Goal: Task Accomplishment & Management: Manage account settings

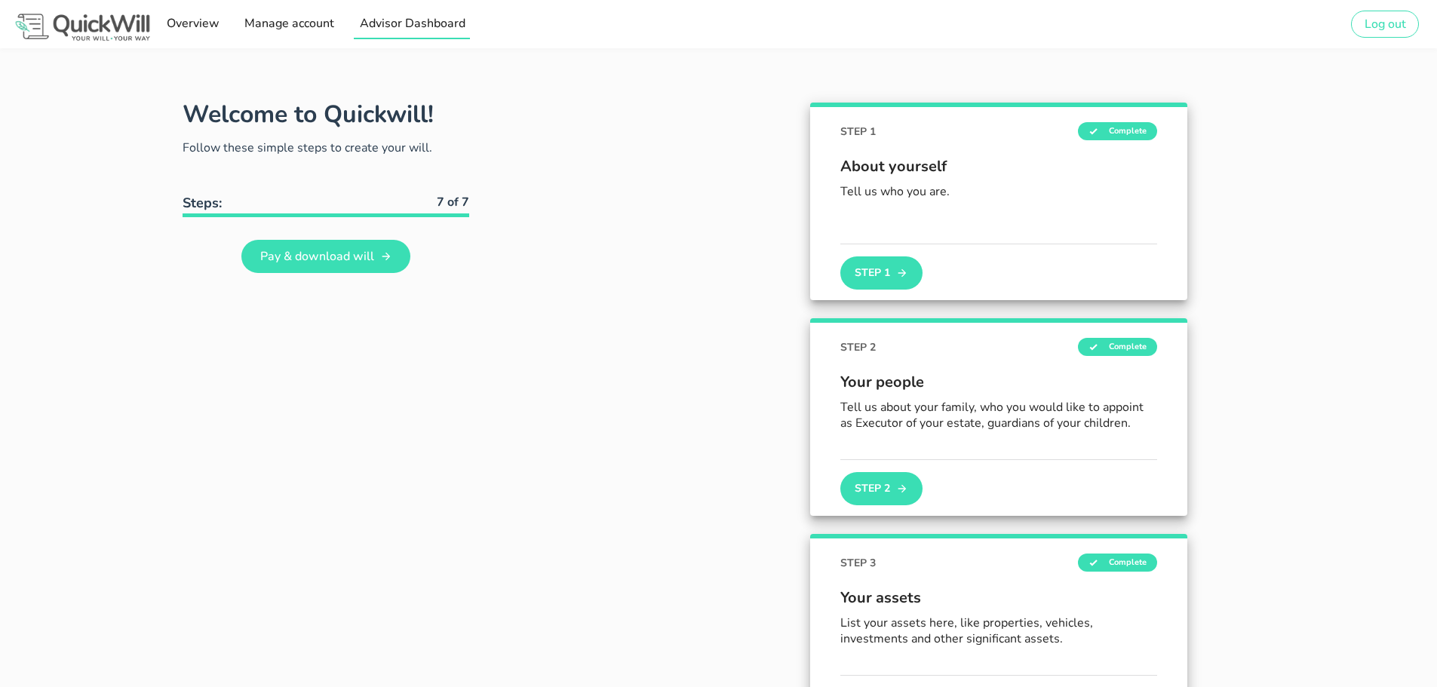
click at [386, 26] on span "Advisor Dashboard" at bounding box center [411, 23] width 106 height 17
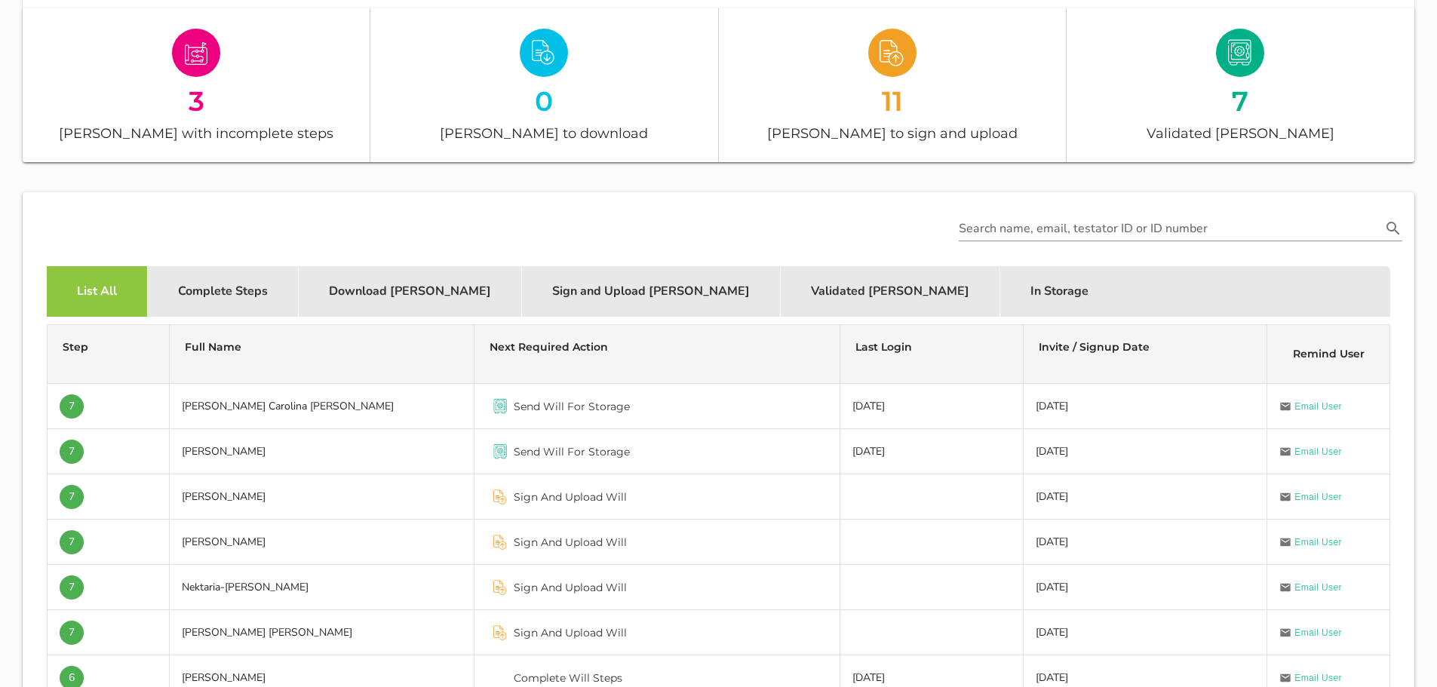
scroll to position [302, 0]
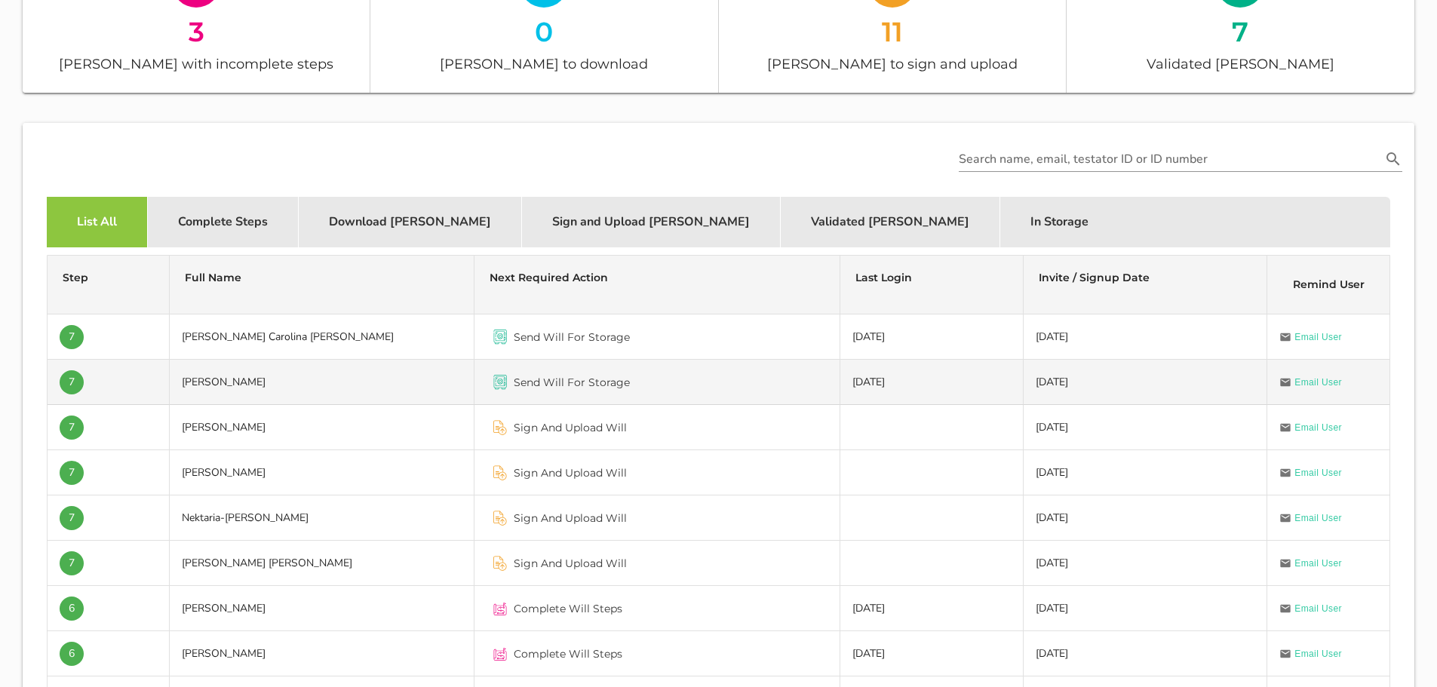
click at [260, 382] on td "[PERSON_NAME]" at bounding box center [322, 382] width 305 height 45
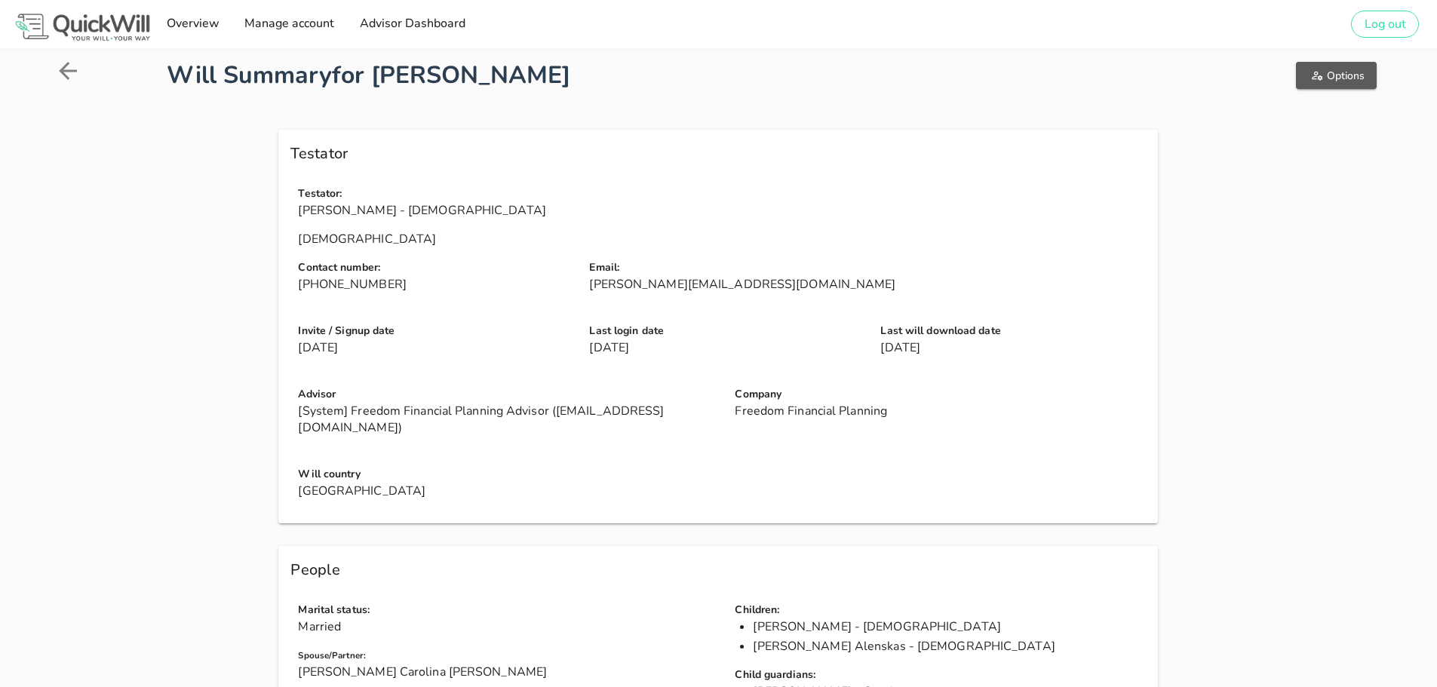
click at [1322, 81] on span "Options" at bounding box center [1336, 76] width 57 height 14
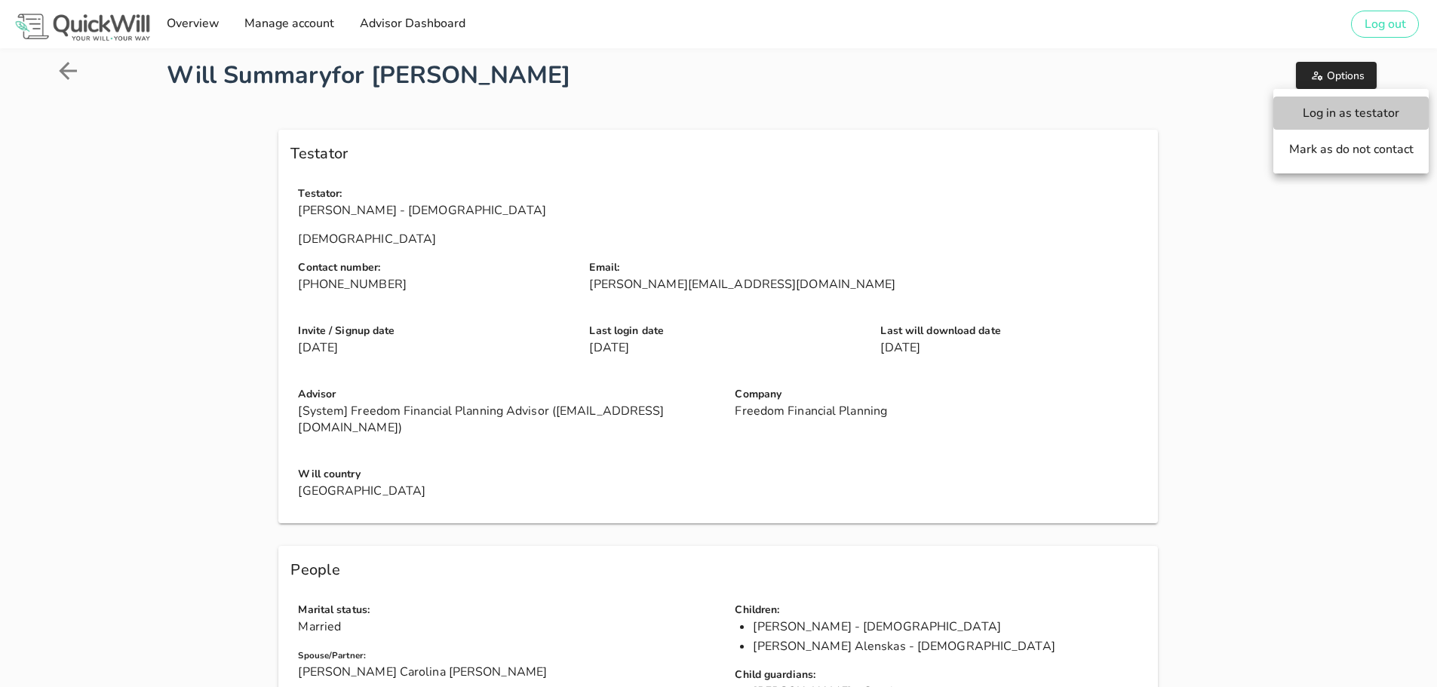
click at [1313, 118] on span "Log in as testator" at bounding box center [1351, 113] width 125 height 17
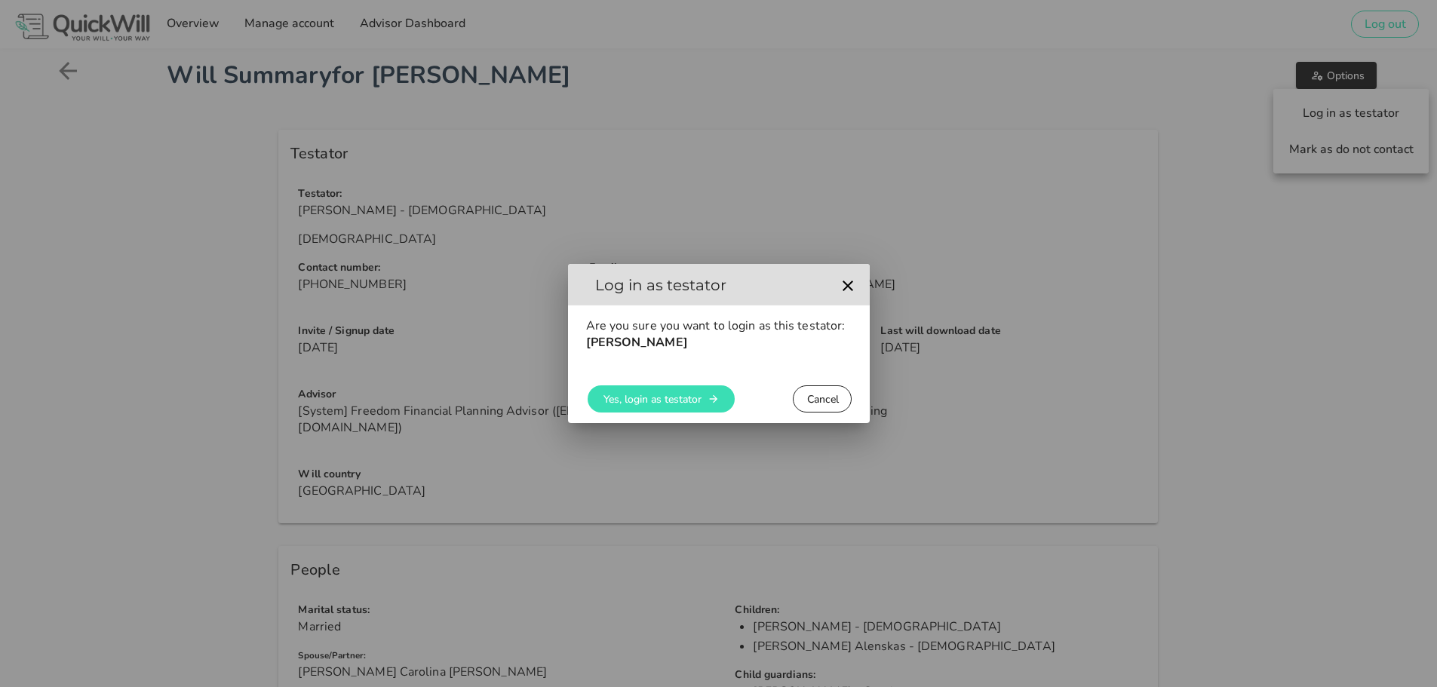
click at [696, 413] on div "Yes, login as testator Cancel" at bounding box center [719, 399] width 278 height 36
click at [690, 410] on button "Yes, login as testator" at bounding box center [661, 399] width 147 height 27
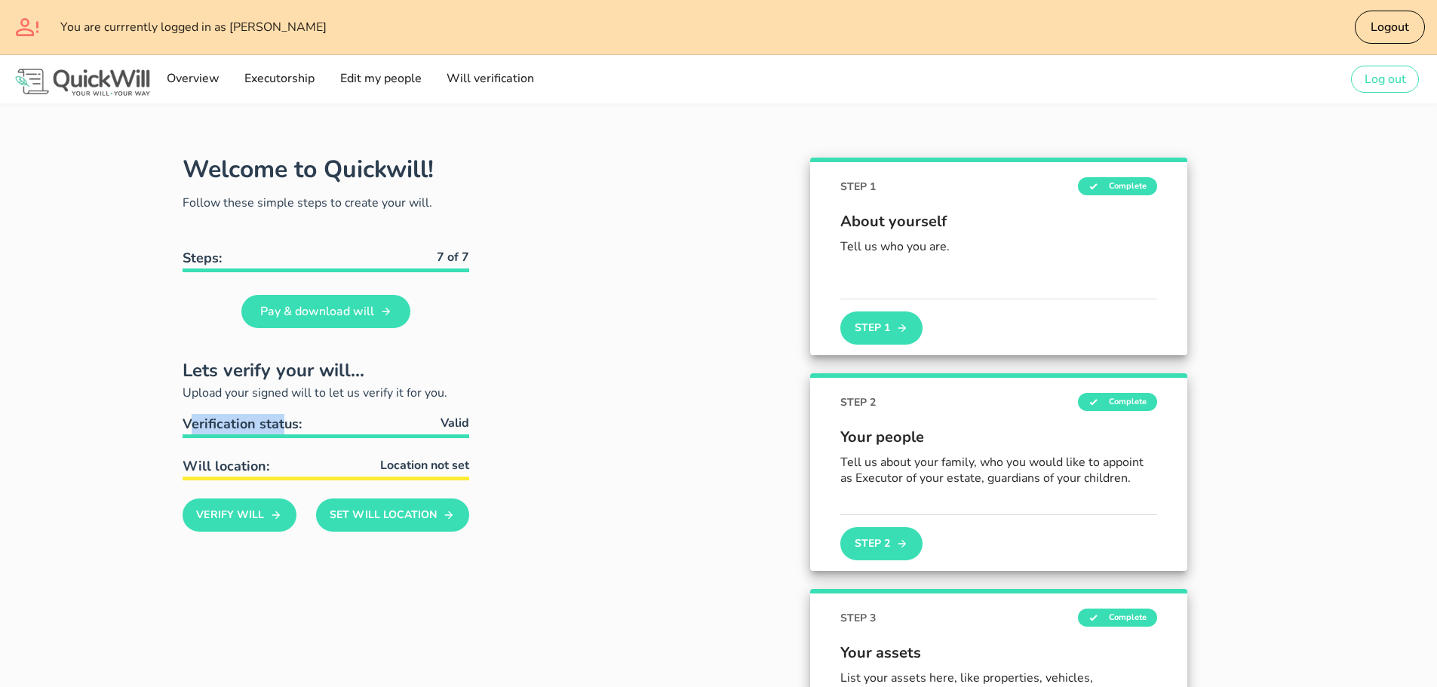
drag, startPoint x: 189, startPoint y: 422, endPoint x: 281, endPoint y: 422, distance: 91.3
click at [281, 422] on span "Verification status:" at bounding box center [242, 424] width 119 height 18
click at [263, 510] on button "Verify Will" at bounding box center [240, 515] width 114 height 33
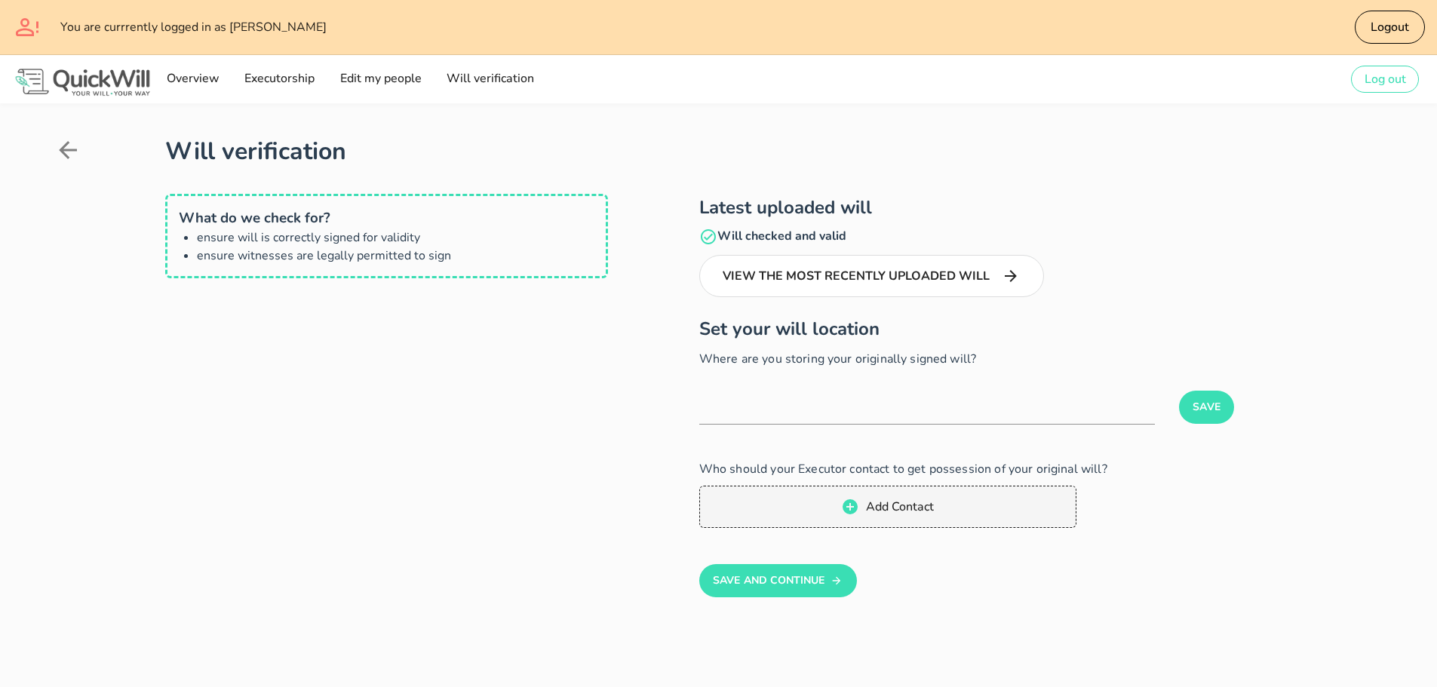
drag, startPoint x: 724, startPoint y: 238, endPoint x: 769, endPoint y: 236, distance: 45.3
click at [769, 236] on h4 "Will checked and valid" at bounding box center [1041, 236] width 684 height 19
click at [423, 463] on div "What do we check for? ensure will is correctly signed for validity ensure witne…" at bounding box center [386, 418] width 443 height 449
click at [64, 149] on icon at bounding box center [67, 150] width 27 height 27
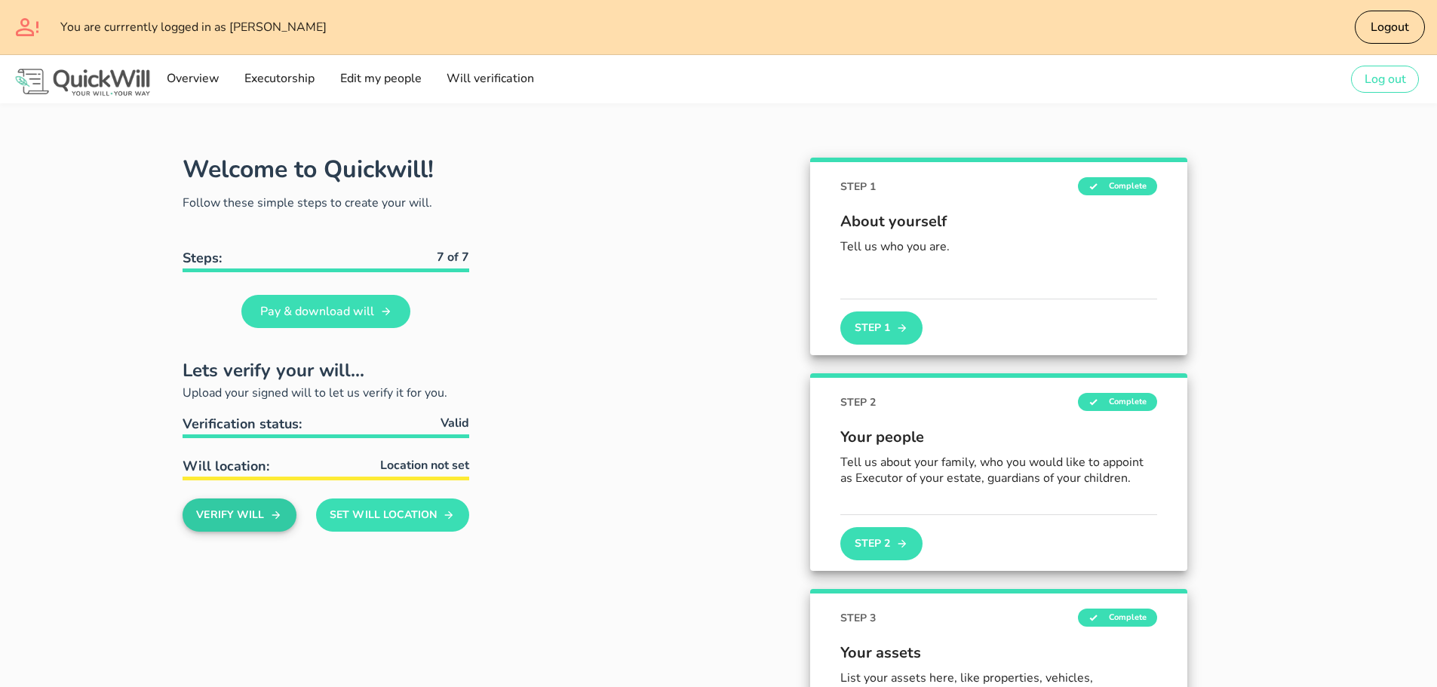
click at [246, 512] on button "Verify Will" at bounding box center [240, 515] width 114 height 33
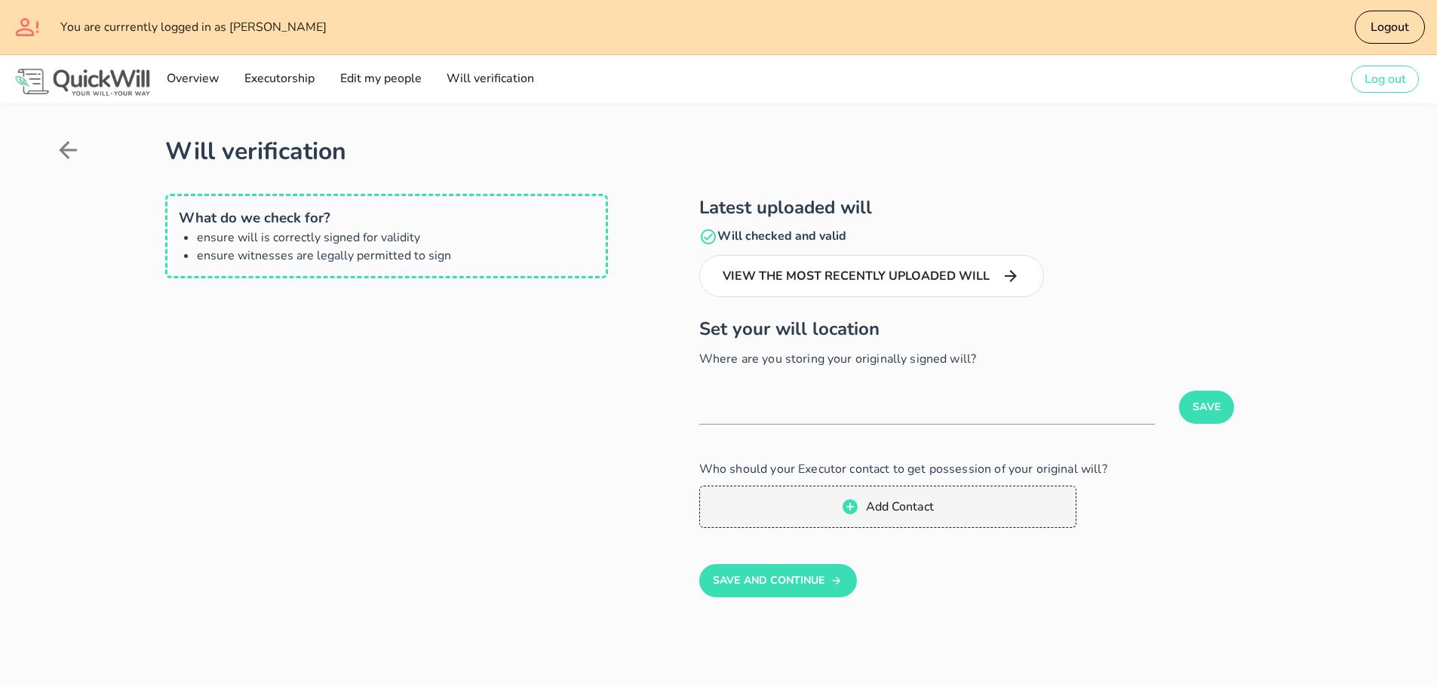
click at [63, 144] on icon at bounding box center [67, 150] width 27 height 27
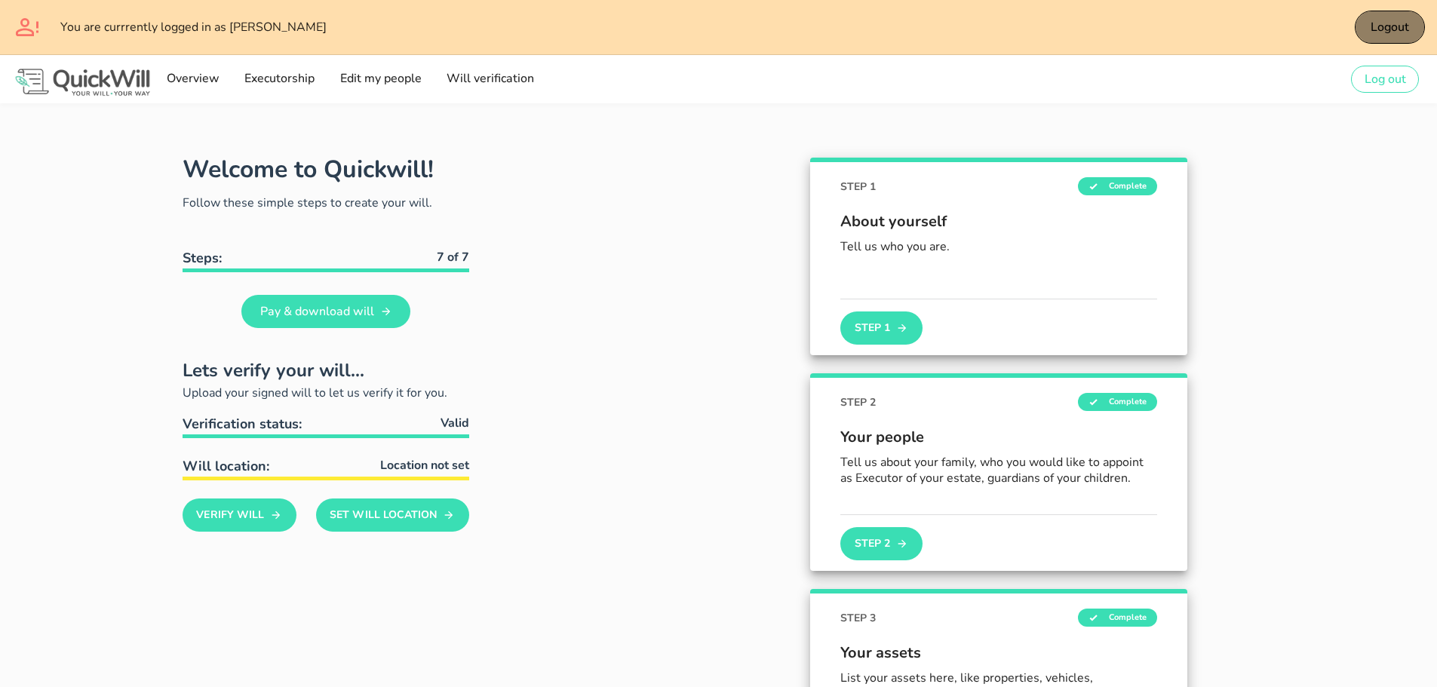
click at [1375, 26] on span "Logout" at bounding box center [1389, 27] width 39 height 17
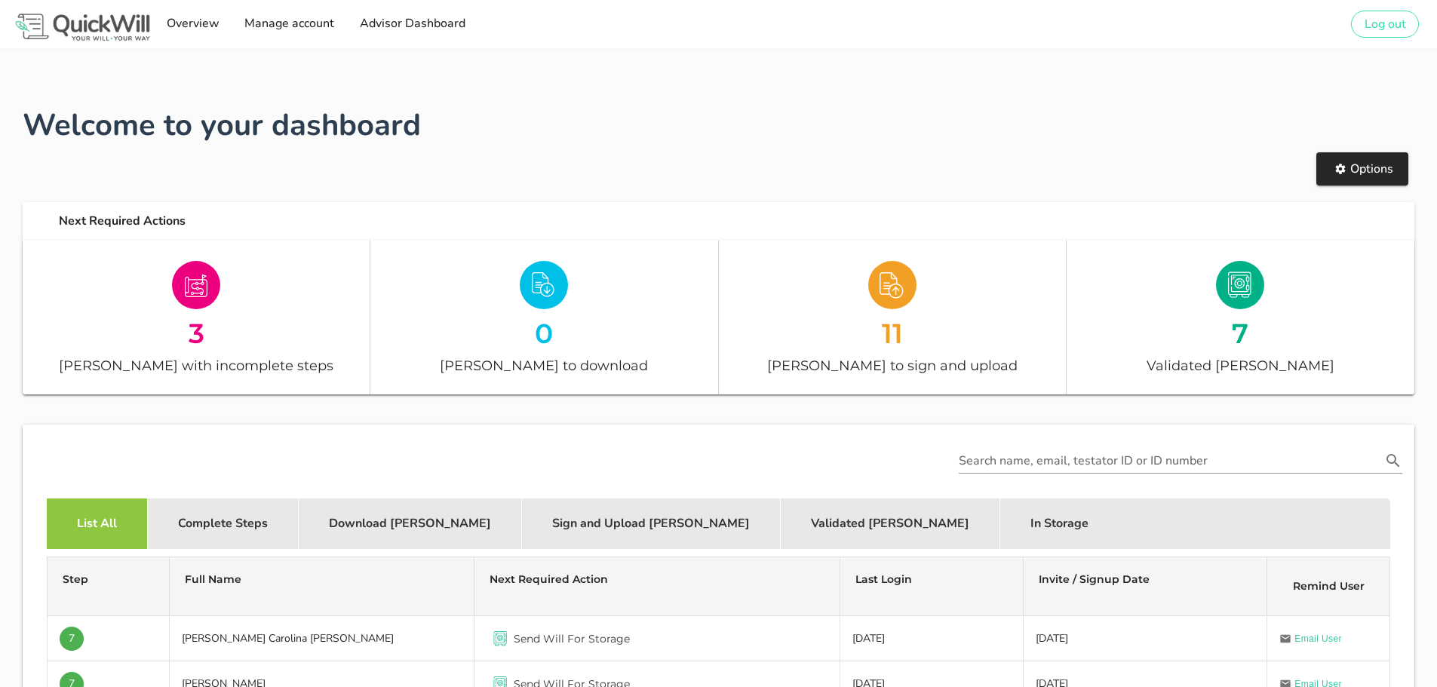
scroll to position [151, 0]
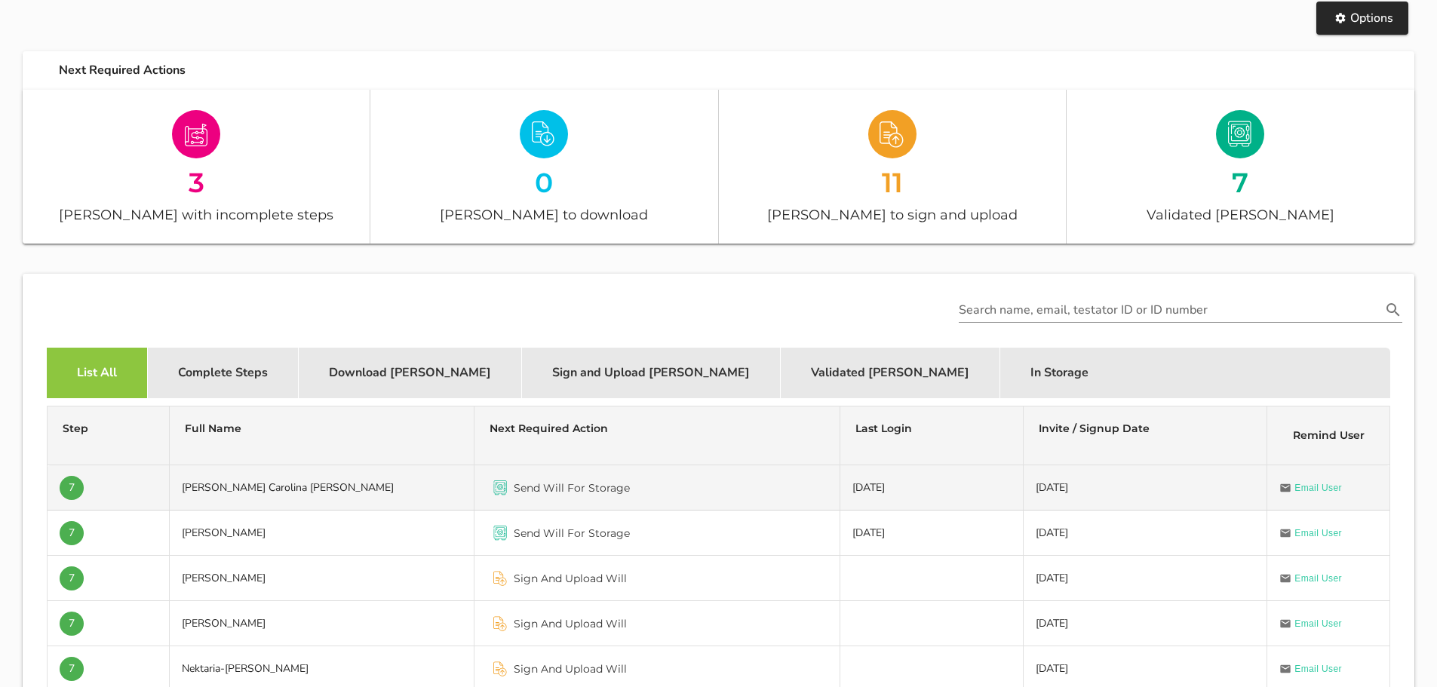
click at [255, 487] on td "[PERSON_NAME] Carolina [PERSON_NAME]" at bounding box center [322, 488] width 305 height 45
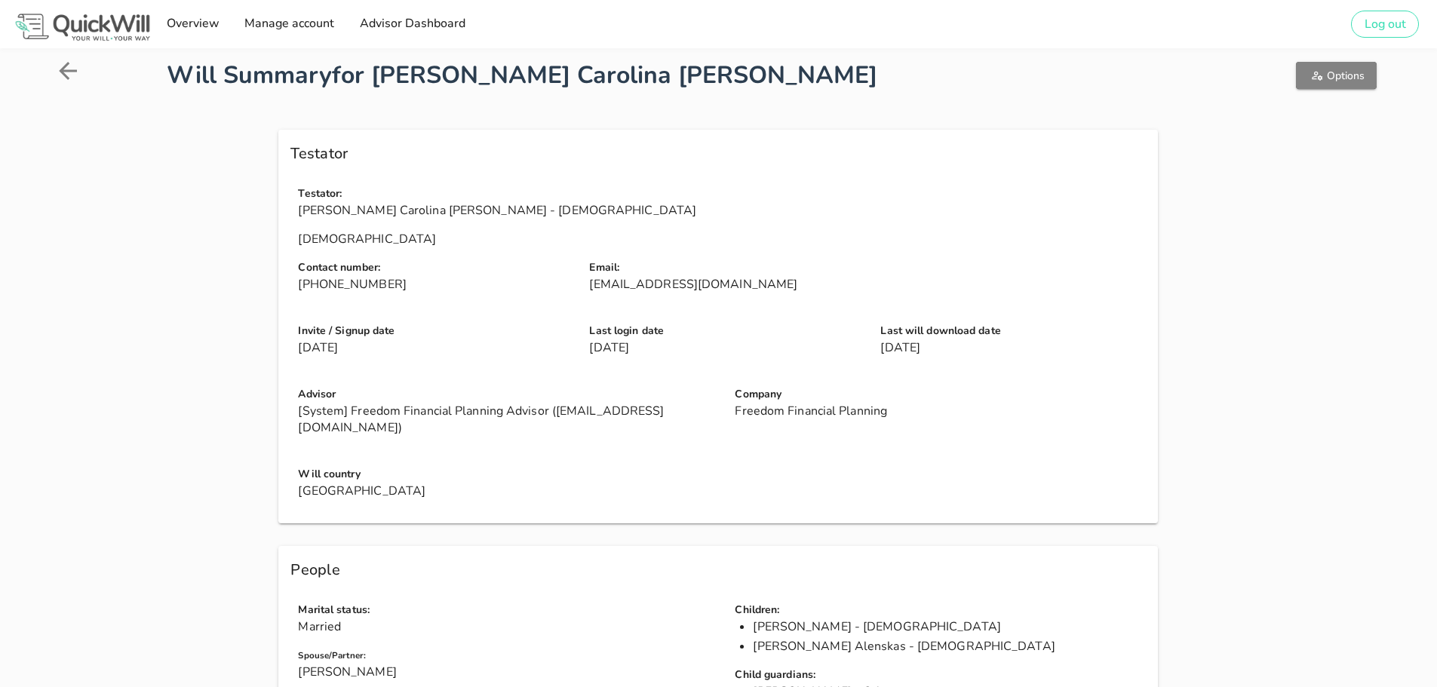
click at [1360, 75] on span "Options" at bounding box center [1336, 76] width 57 height 14
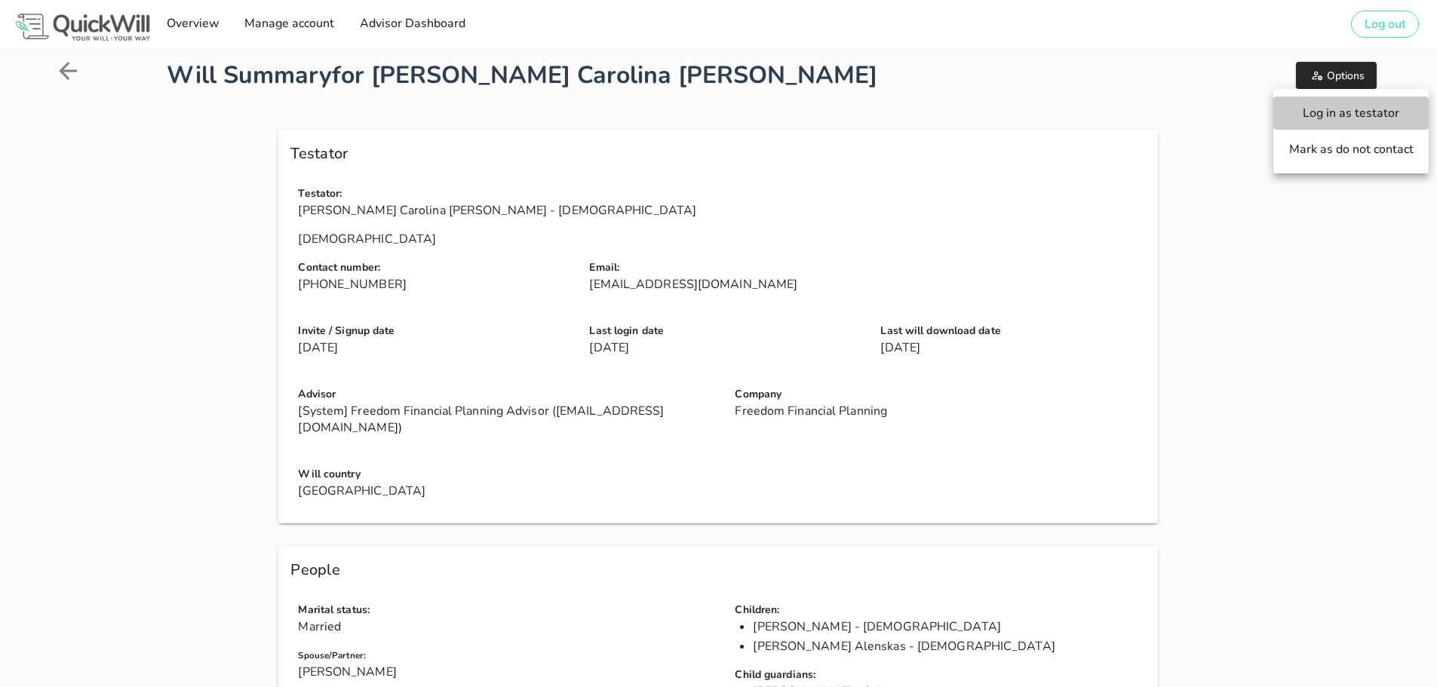
click at [1310, 120] on span "Log in as testator" at bounding box center [1351, 113] width 125 height 17
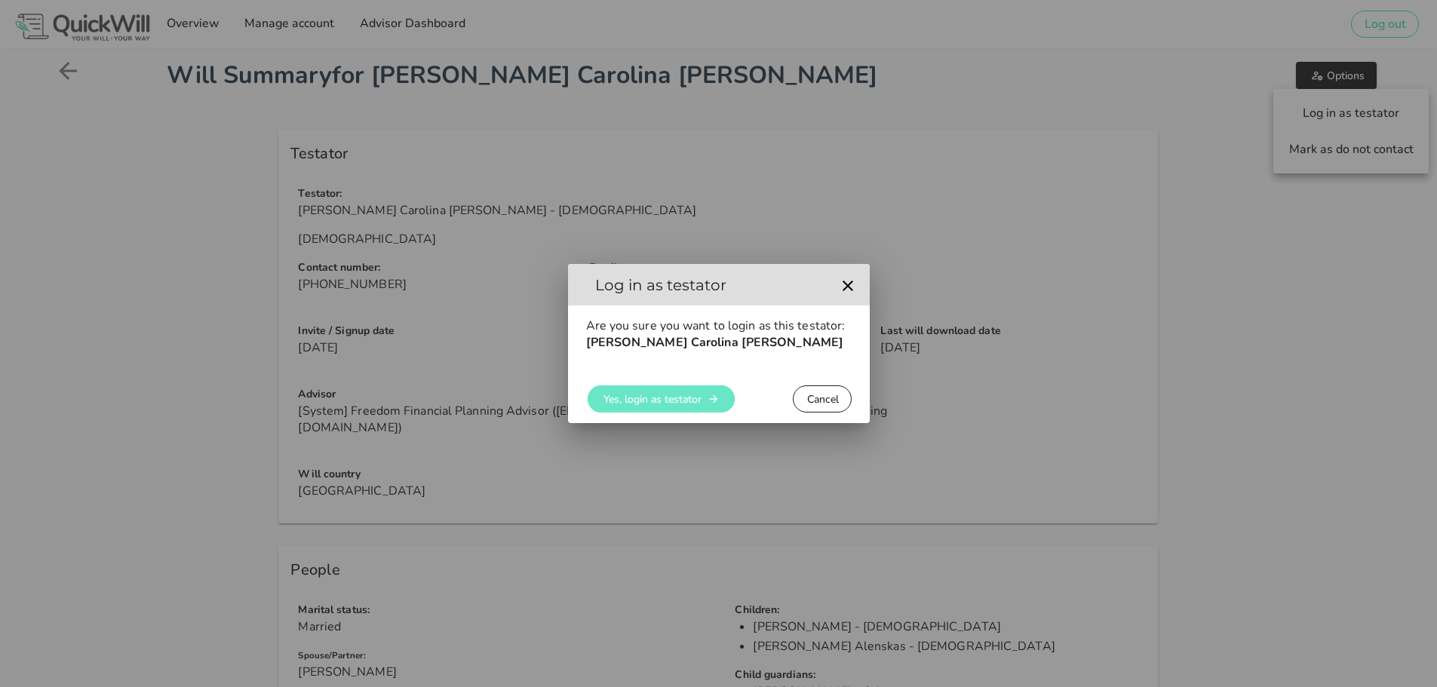
click at [633, 403] on span "Yes, login as testator" at bounding box center [652, 399] width 99 height 14
